Goal: Information Seeking & Learning: Learn about a topic

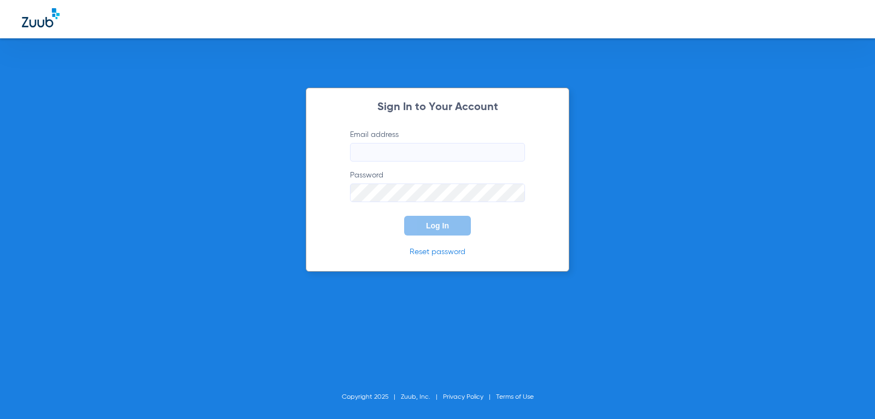
type input "[EMAIL_ADDRESS][DOMAIN_NAME]"
click at [436, 231] on button "Log In" at bounding box center [437, 226] width 67 height 20
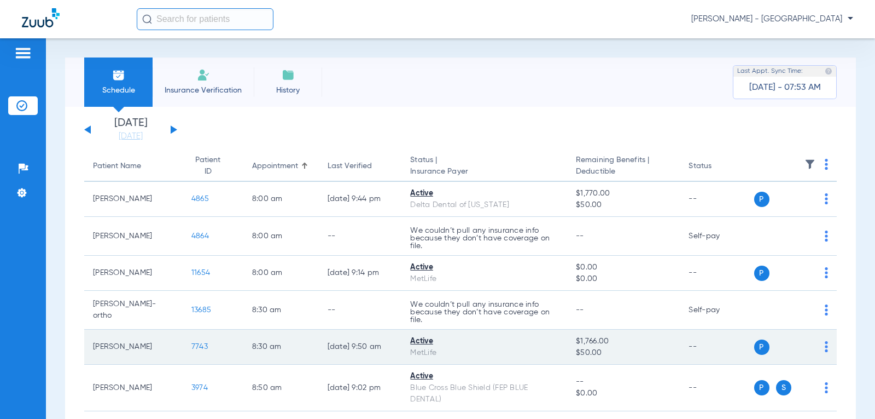
click at [192, 347] on span "7743" at bounding box center [200, 347] width 16 height 8
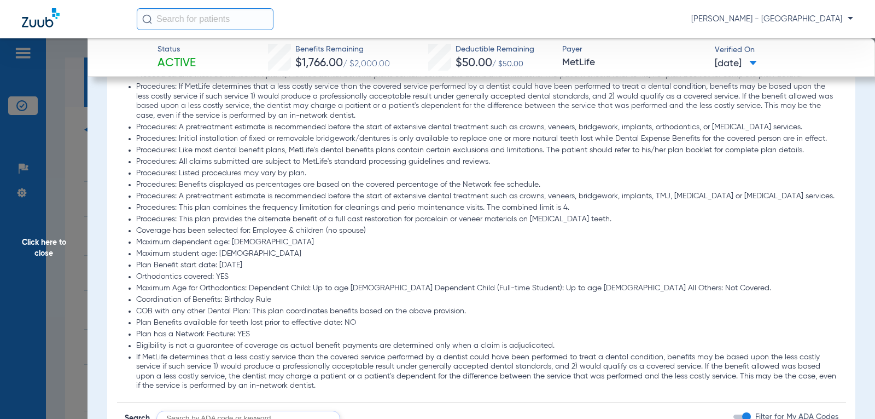
scroll to position [1174, 0]
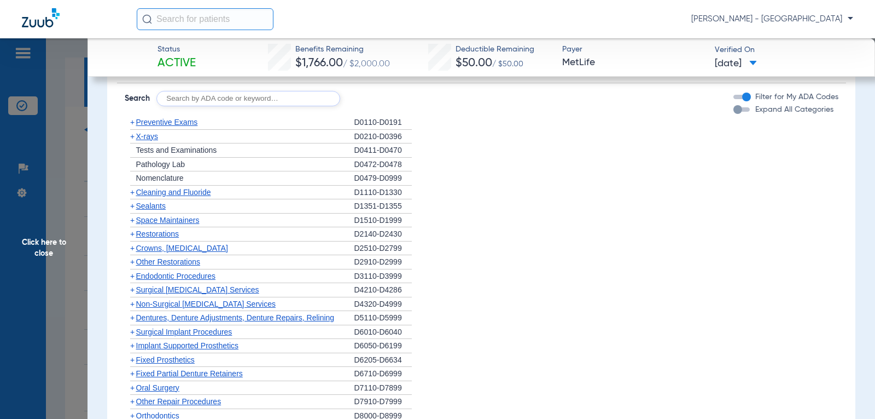
click at [204, 246] on span "Crowns, [MEDICAL_DATA]" at bounding box center [182, 247] width 92 height 9
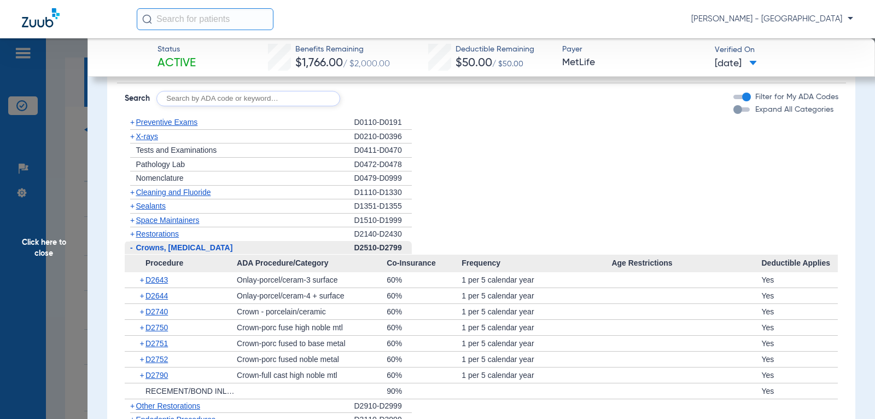
scroll to position [1174, 0]
click at [49, 233] on span "Click here to close" at bounding box center [44, 247] width 88 height 419
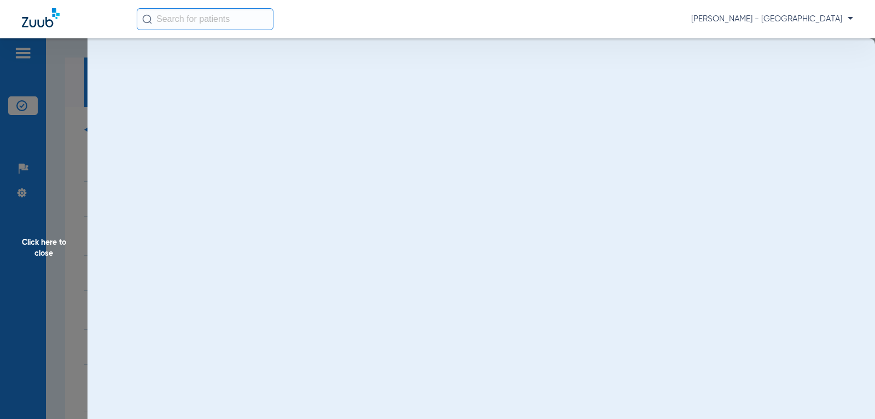
scroll to position [0, 0]
click at [50, 237] on span "Click here to close" at bounding box center [44, 247] width 88 height 419
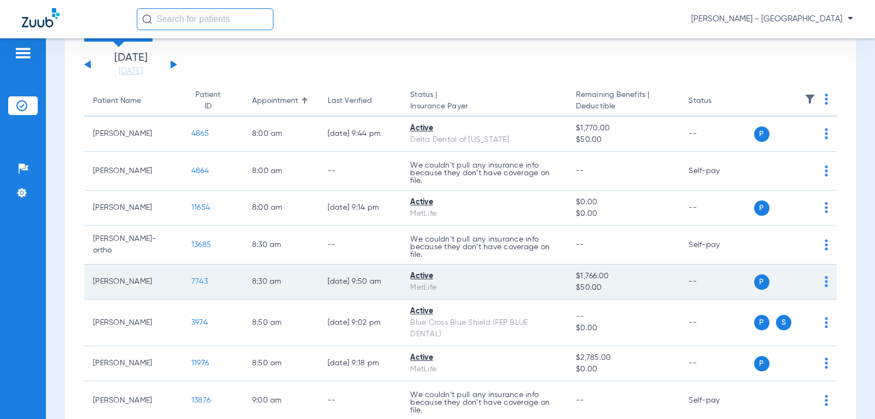
scroll to position [328, 0]
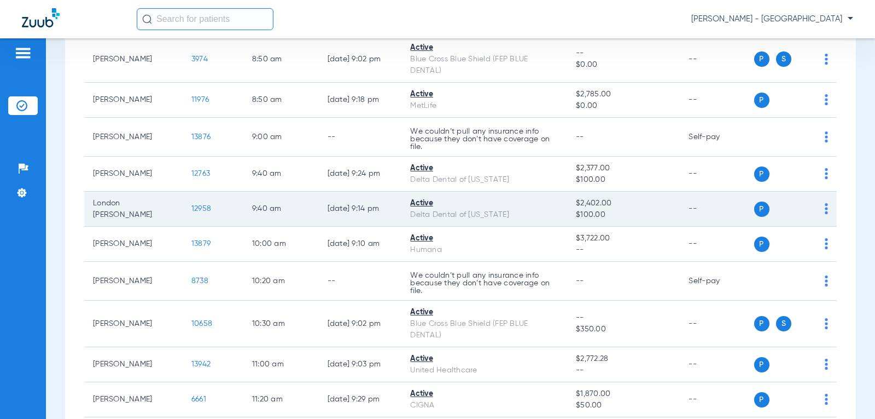
click at [198, 207] on span "12958" at bounding box center [202, 209] width 20 height 8
